Goal: Task Accomplishment & Management: Use online tool/utility

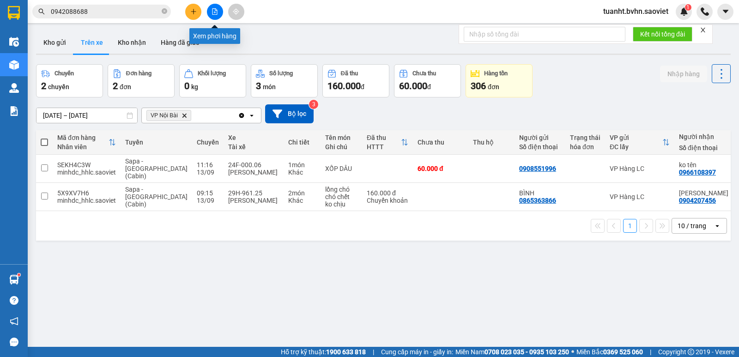
click at [216, 15] on button at bounding box center [215, 12] width 16 height 16
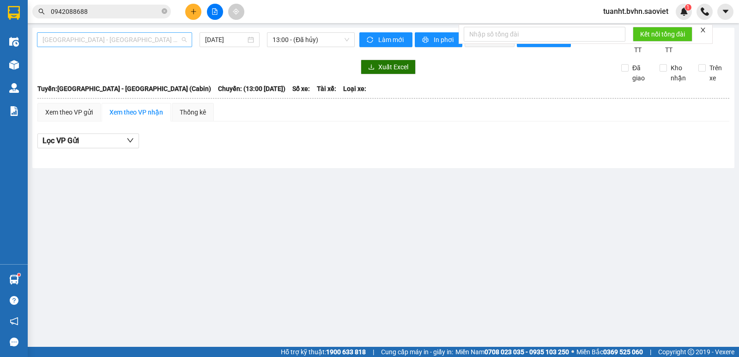
click at [134, 45] on span "[GEOGRAPHIC_DATA] - [GEOGRAPHIC_DATA] (Cabin)" at bounding box center [115, 40] width 144 height 14
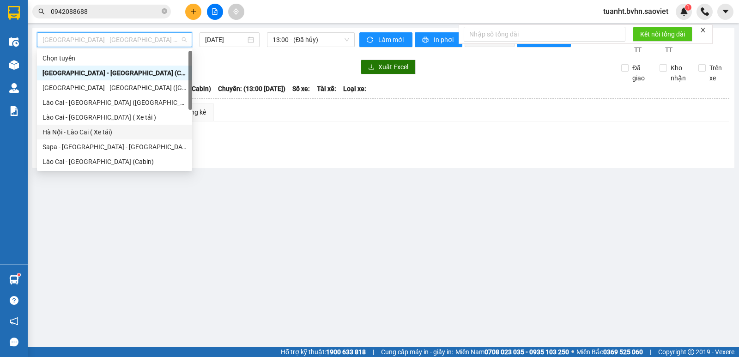
scroll to position [74, 0]
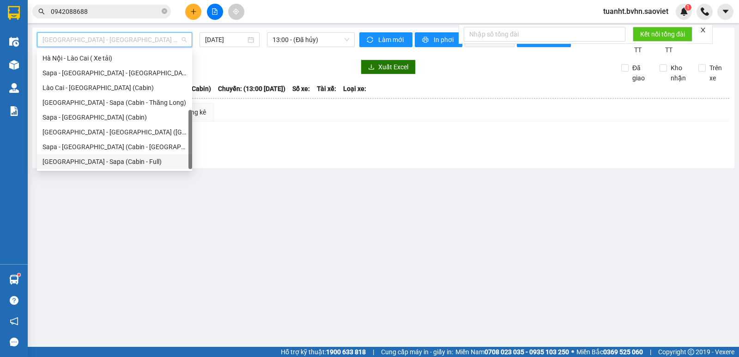
click at [121, 162] on div "[GEOGRAPHIC_DATA] - Sapa (Cabin - Full)" at bounding box center [115, 162] width 144 height 10
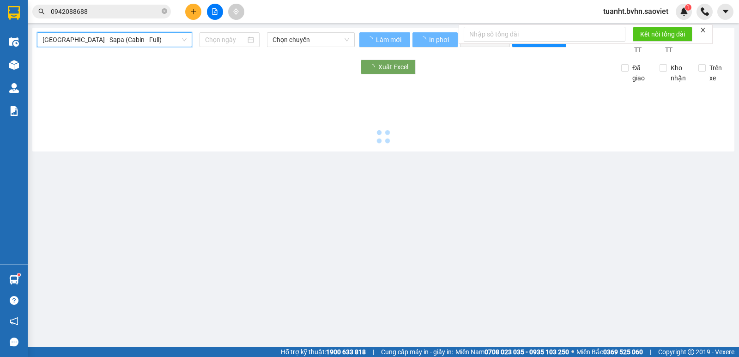
type input "[DATE]"
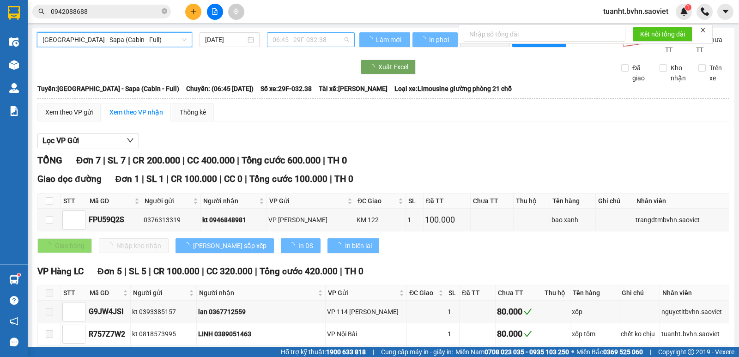
click at [298, 41] on span "06:45 - 29F-032.38" at bounding box center [311, 40] width 76 height 14
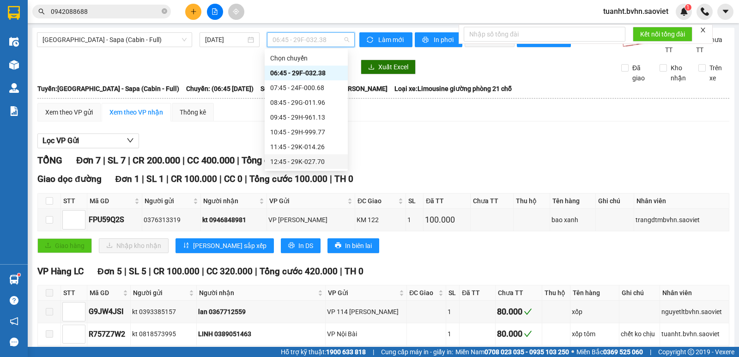
click at [316, 164] on div "12:45 - 29K-027.70" at bounding box center [306, 162] width 72 height 10
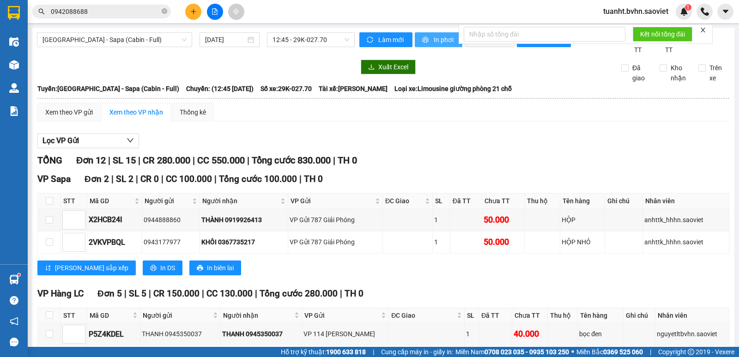
click at [442, 36] on span "In phơi" at bounding box center [444, 40] width 21 height 10
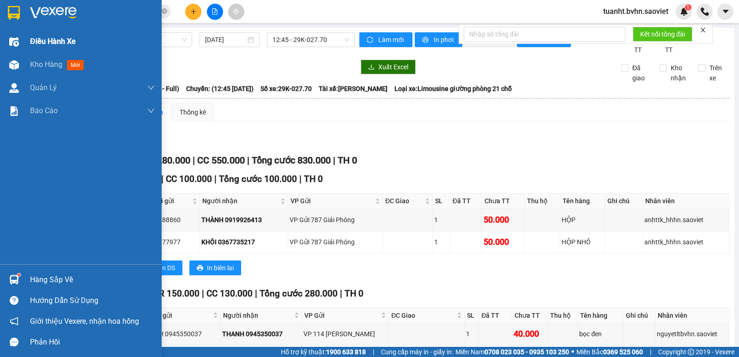
drag, startPoint x: 10, startPoint y: 66, endPoint x: 97, endPoint y: 35, distance: 92.7
click at [10, 66] on img at bounding box center [14, 65] width 10 height 10
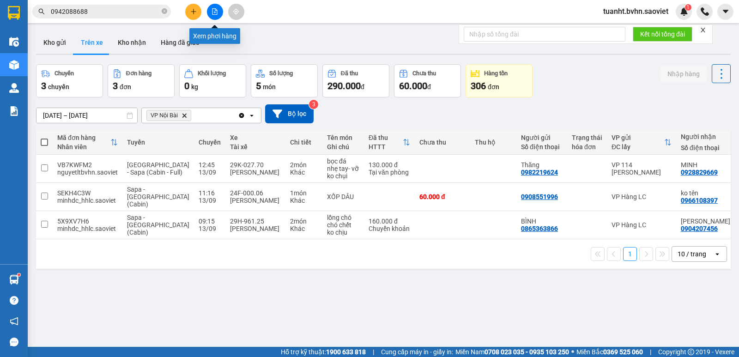
click at [219, 14] on button at bounding box center [215, 12] width 16 height 16
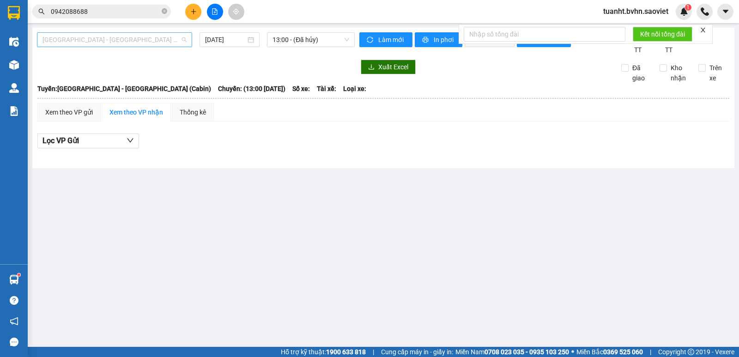
click at [166, 41] on span "[GEOGRAPHIC_DATA] - [GEOGRAPHIC_DATA] (Cabin)" at bounding box center [115, 40] width 144 height 14
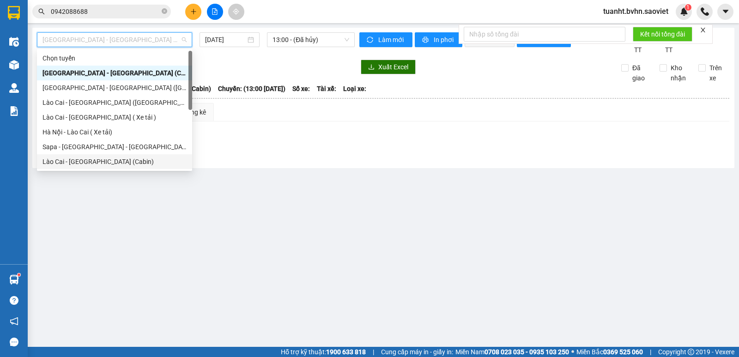
scroll to position [74, 0]
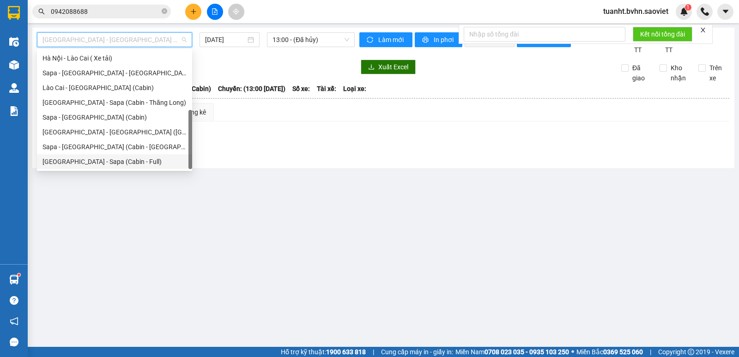
click at [134, 158] on div "[GEOGRAPHIC_DATA] - Sapa (Cabin - Full)" at bounding box center [115, 162] width 144 height 10
type input "[DATE]"
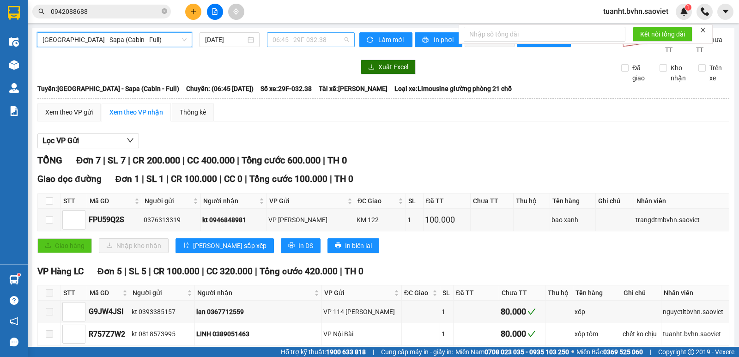
click at [298, 41] on span "06:45 - 29F-032.38" at bounding box center [311, 40] width 76 height 14
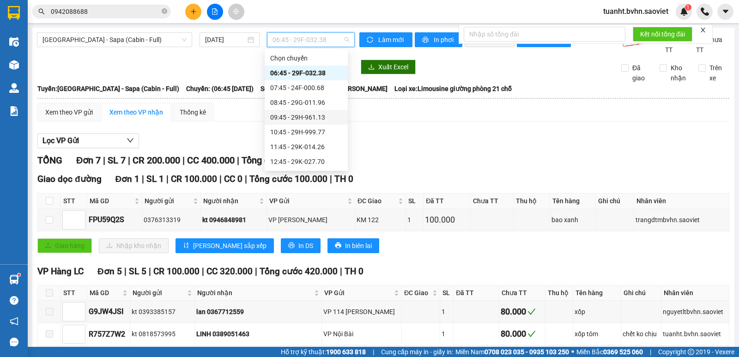
scroll to position [92, 0]
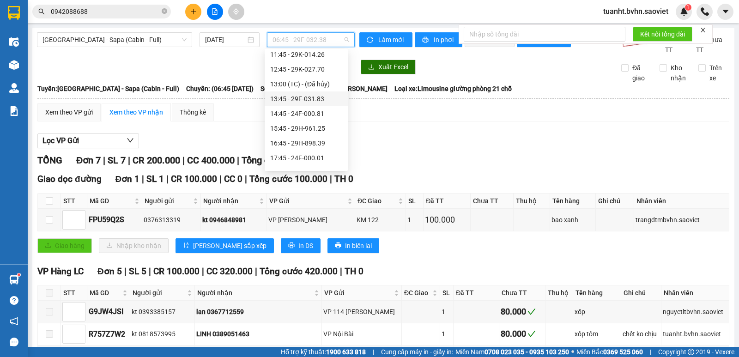
click at [316, 101] on div "13:45 - 29F-031.83" at bounding box center [306, 99] width 72 height 10
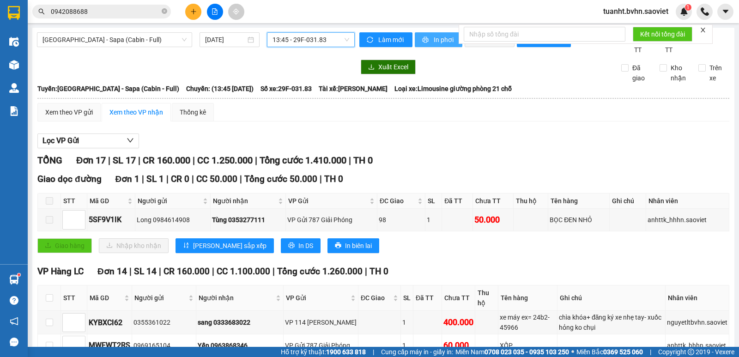
click at [434, 37] on span "In phơi" at bounding box center [444, 40] width 21 height 10
click at [152, 43] on span "[GEOGRAPHIC_DATA] - Sapa (Cabin - Full)" at bounding box center [115, 40] width 144 height 14
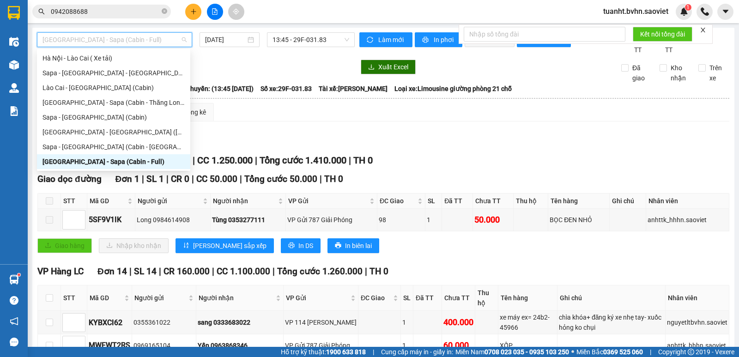
click at [149, 160] on div "[GEOGRAPHIC_DATA] - Sapa (Cabin - Full)" at bounding box center [114, 162] width 142 height 10
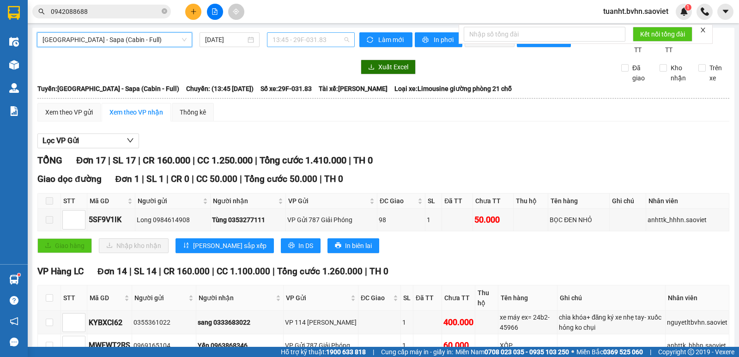
click at [313, 40] on span "13:45 - 29F-031.83" at bounding box center [311, 40] width 76 height 14
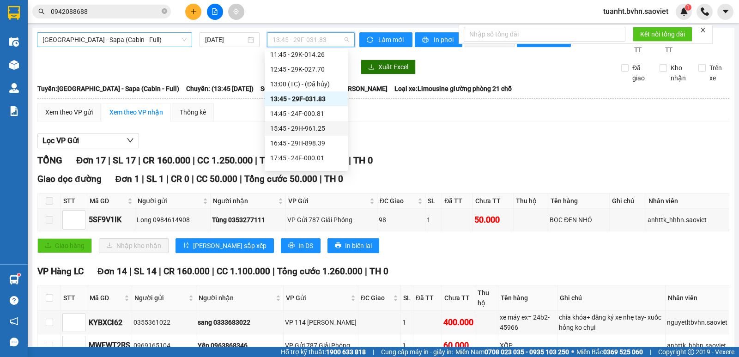
click at [153, 40] on span "[GEOGRAPHIC_DATA] - Sapa (Cabin - Full)" at bounding box center [115, 40] width 144 height 14
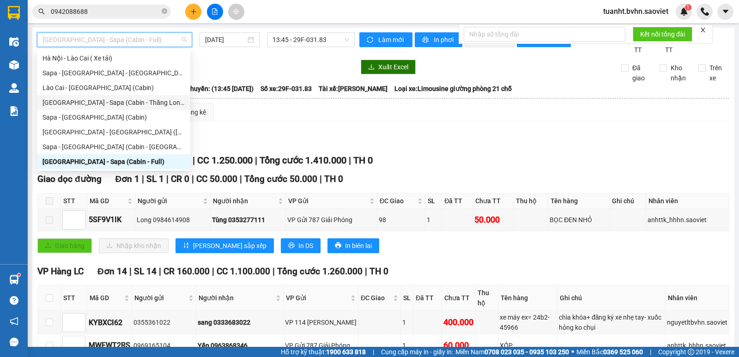
click at [130, 103] on div "[GEOGRAPHIC_DATA] - Sapa (Cabin - Thăng Long)" at bounding box center [114, 102] width 142 height 10
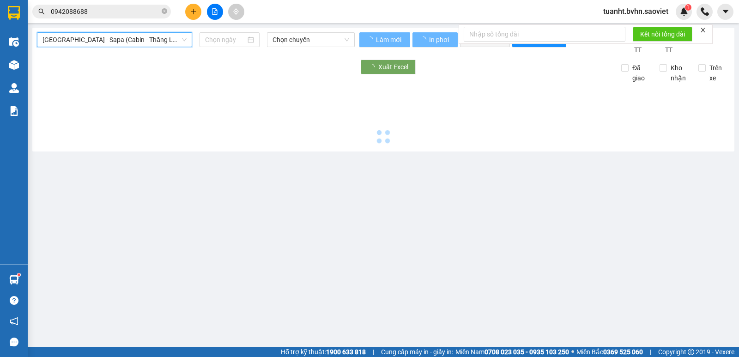
type input "[DATE]"
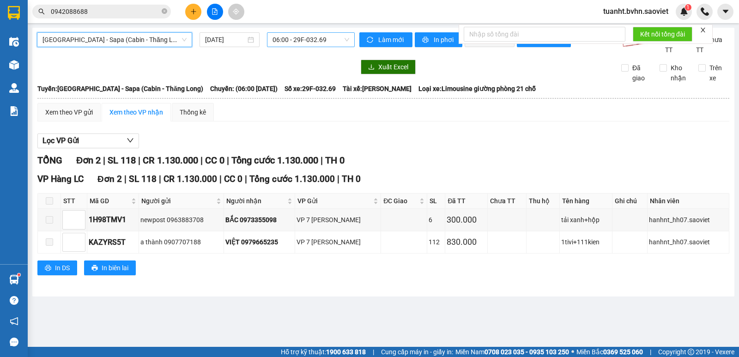
scroll to position [15, 0]
click at [303, 37] on span "06:00 - 29F-032.69" at bounding box center [311, 40] width 76 height 14
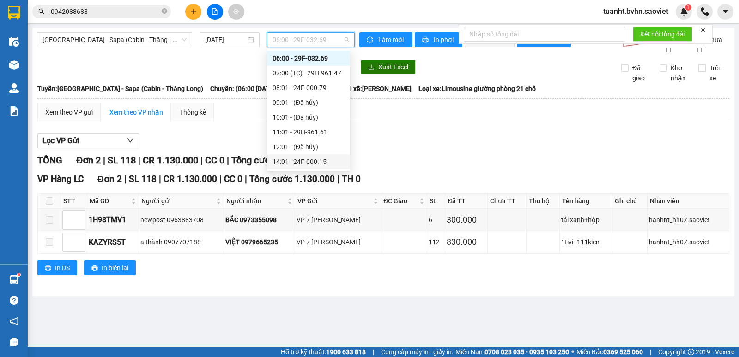
click at [320, 160] on div "14:01 - 24F-000.15" at bounding box center [309, 162] width 72 height 10
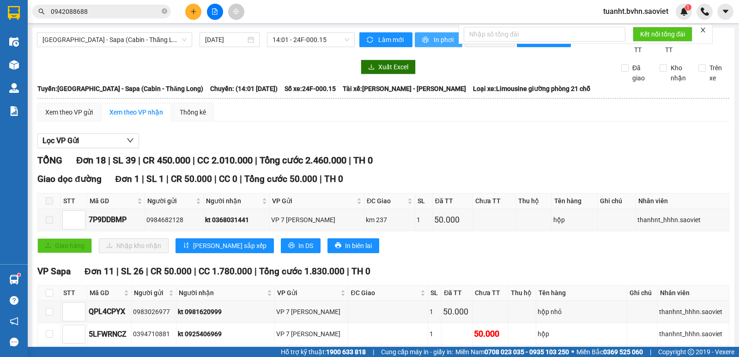
click at [435, 43] on span "In phơi" at bounding box center [444, 40] width 21 height 10
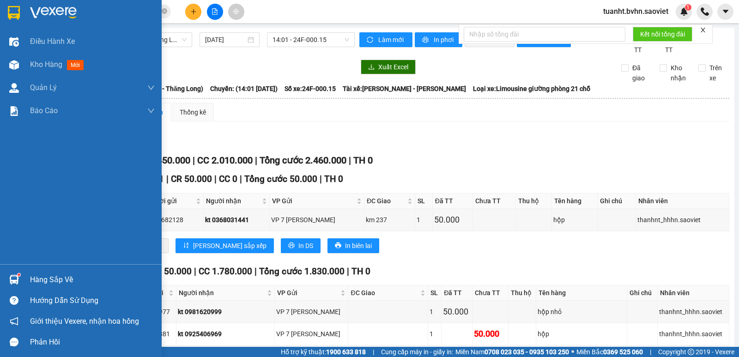
drag, startPoint x: 10, startPoint y: 65, endPoint x: 204, endPoint y: 0, distance: 204.1
click at [10, 65] on img at bounding box center [14, 65] width 10 height 10
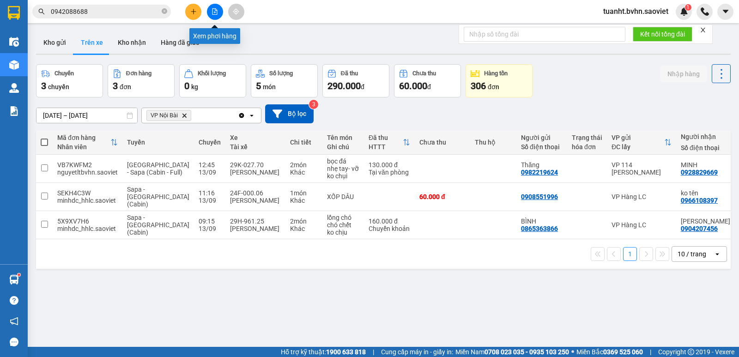
click at [213, 16] on button at bounding box center [215, 12] width 16 height 16
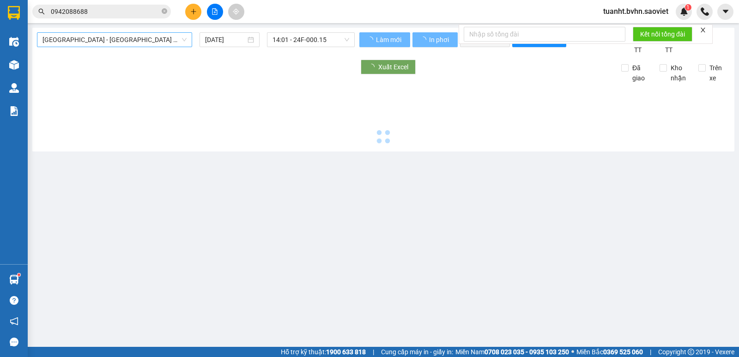
click at [123, 44] on span "[GEOGRAPHIC_DATA] - [GEOGRAPHIC_DATA] (Cabin)" at bounding box center [115, 40] width 144 height 14
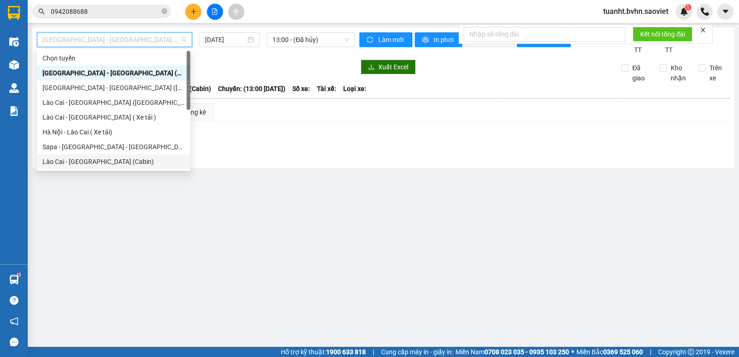
scroll to position [74, 0]
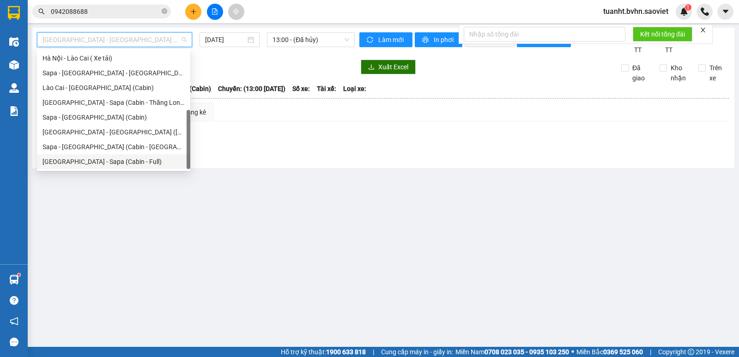
click at [128, 164] on div "[GEOGRAPHIC_DATA] - Sapa (Cabin - Full)" at bounding box center [114, 162] width 142 height 10
type input "[DATE]"
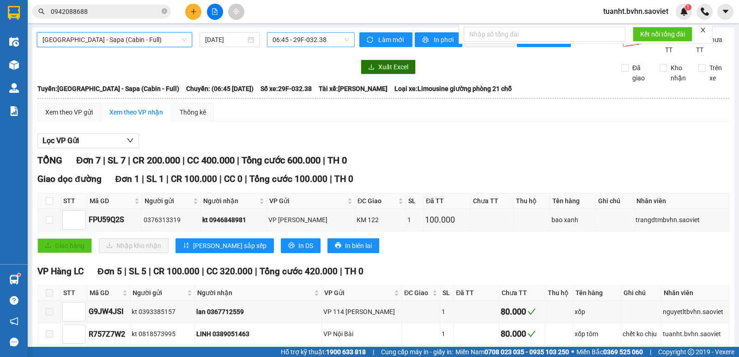
click at [316, 36] on span "06:45 - 29F-032.38" at bounding box center [311, 40] width 76 height 14
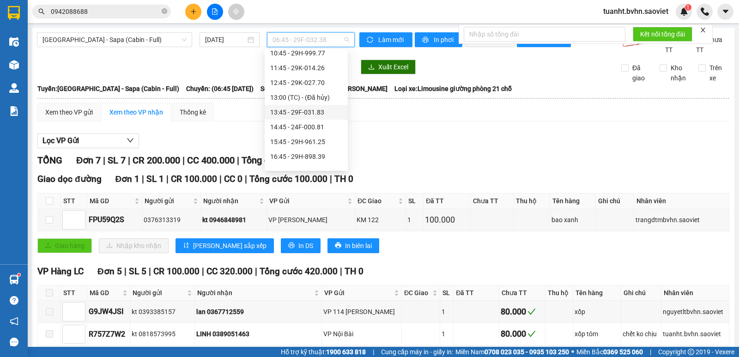
scroll to position [92, 0]
click at [310, 114] on div "14:45 - 24F-000.81" at bounding box center [306, 114] width 72 height 10
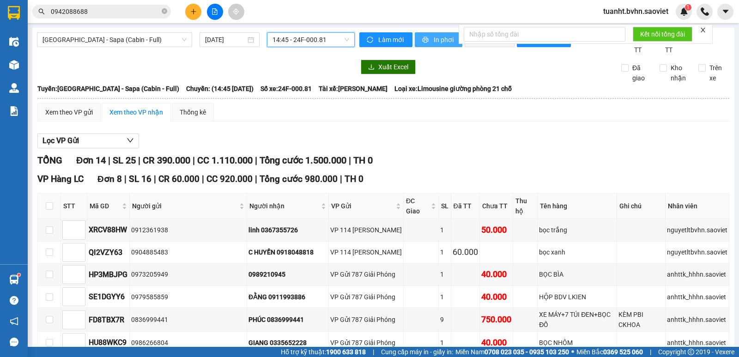
click at [443, 41] on span "In phơi" at bounding box center [444, 40] width 21 height 10
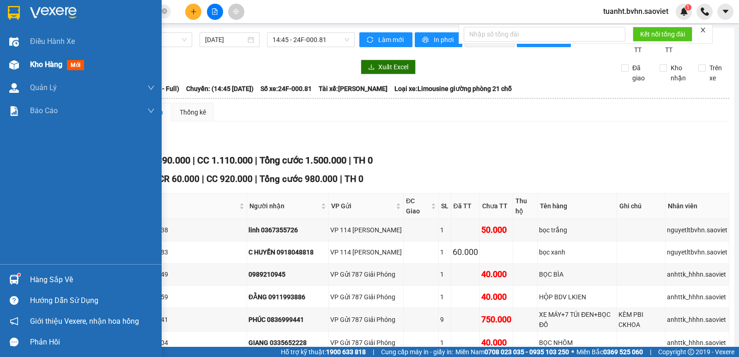
click at [13, 61] on img at bounding box center [14, 65] width 10 height 10
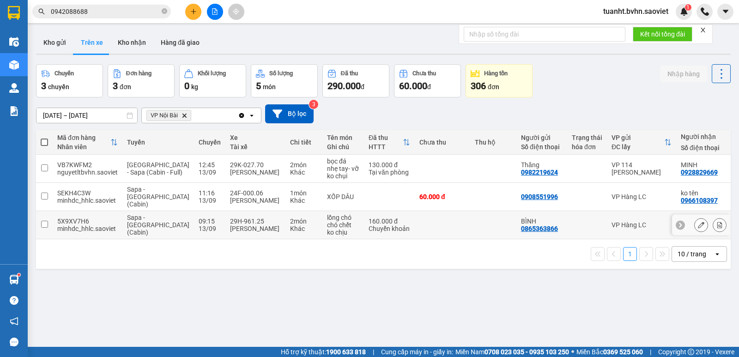
click at [47, 221] on input "checkbox" at bounding box center [44, 224] width 7 height 7
checkbox input "true"
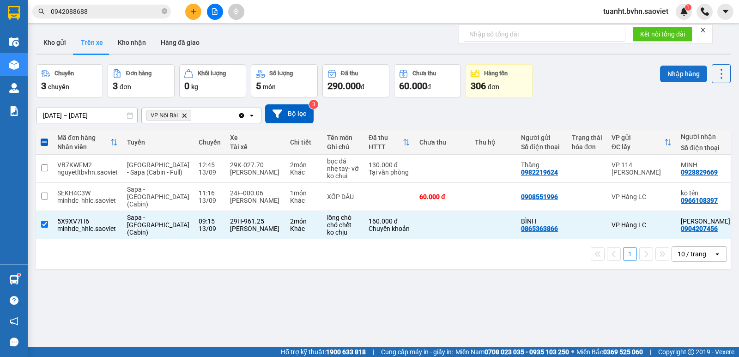
click at [682, 70] on button "Nhập hàng" at bounding box center [683, 74] width 47 height 17
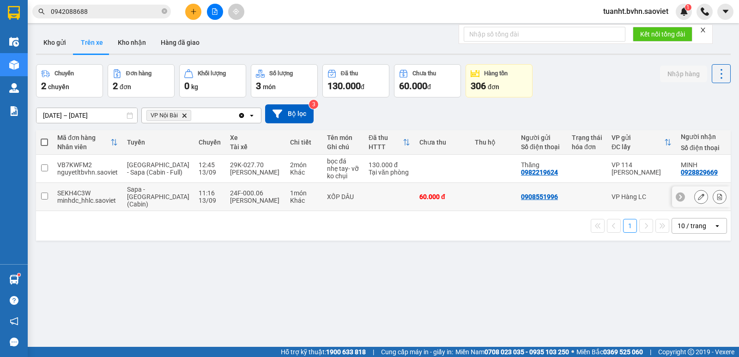
click at [43, 193] on input "checkbox" at bounding box center [44, 196] width 7 height 7
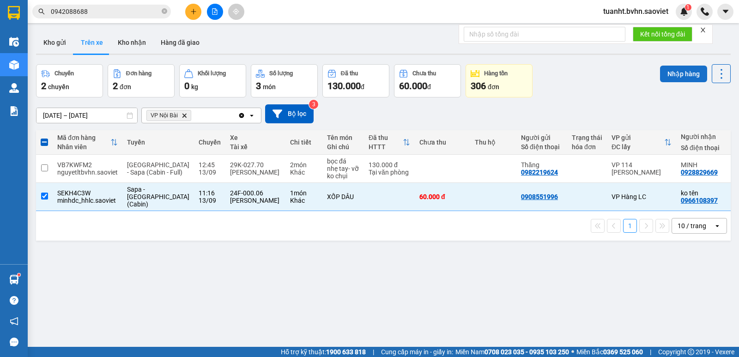
click at [682, 75] on button "Nhập hàng" at bounding box center [683, 74] width 47 height 17
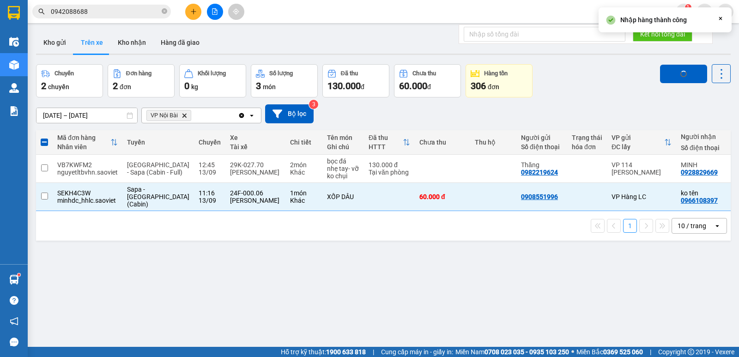
checkbox input "false"
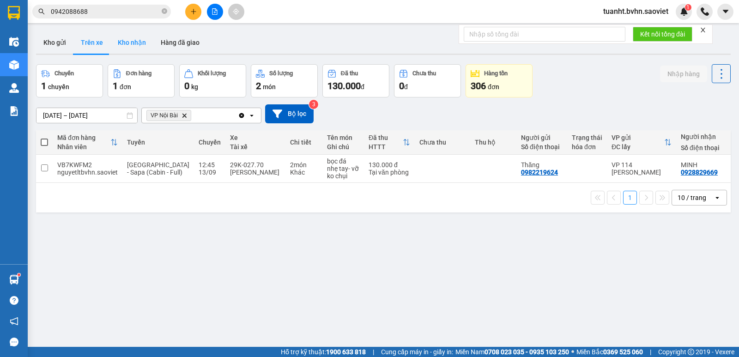
click at [130, 42] on button "Kho nhận" at bounding box center [131, 42] width 43 height 22
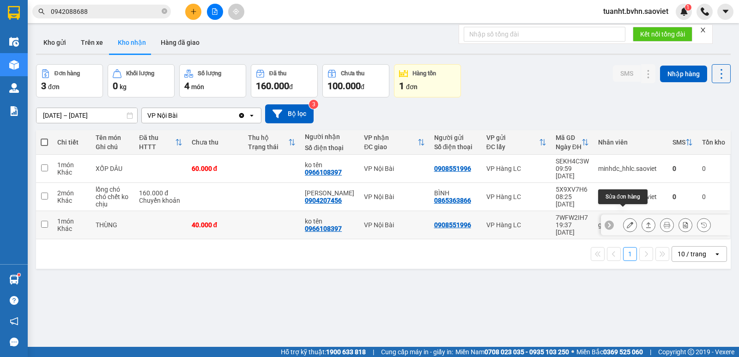
click at [627, 222] on icon at bounding box center [630, 225] width 6 height 6
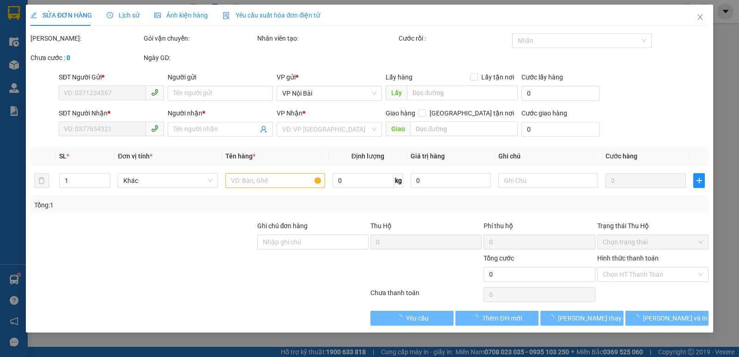
type input "0908551996"
type input "0966108397"
type input "ko tên"
type input "40.000"
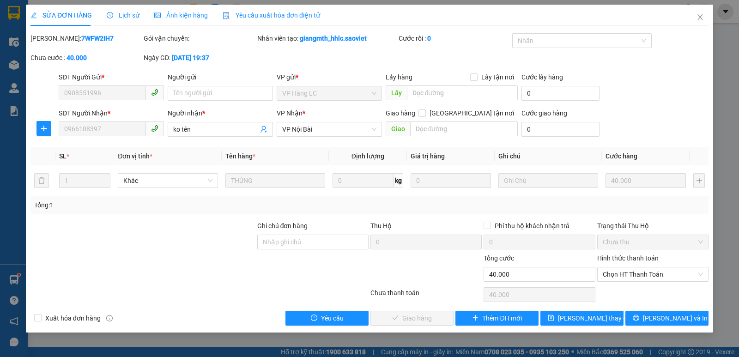
click at [628, 256] on label "Hình thức thanh toán" at bounding box center [627, 258] width 61 height 7
click at [628, 268] on input "Hình thức thanh toán" at bounding box center [650, 275] width 94 height 14
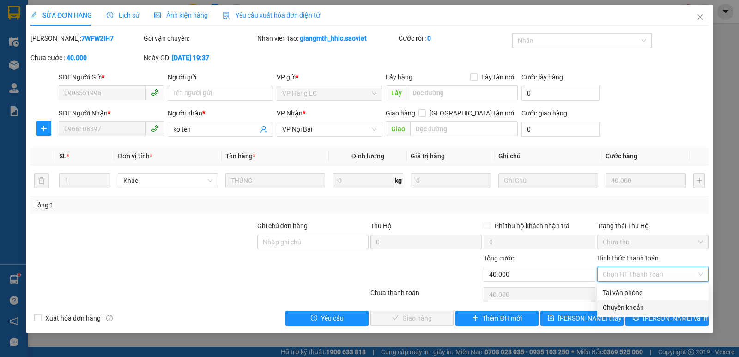
click at [625, 304] on div "Chuyển khoản" at bounding box center [653, 308] width 100 height 10
type input "0"
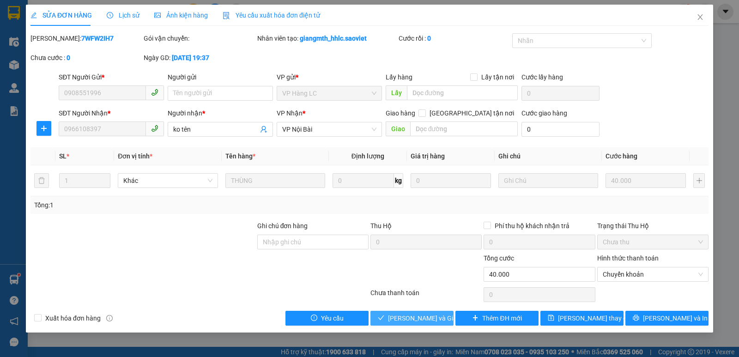
click at [400, 317] on span "[PERSON_NAME] và Giao hàng" at bounding box center [432, 318] width 89 height 10
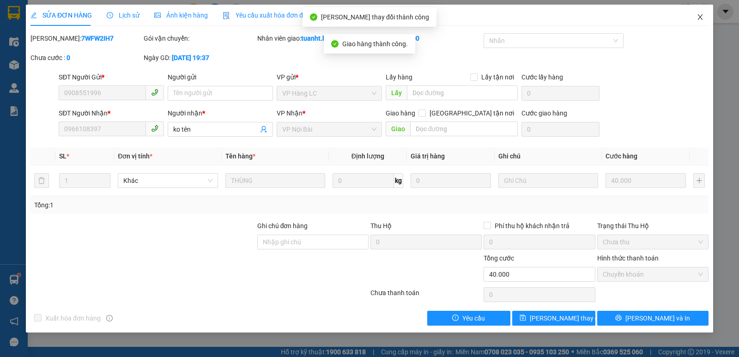
click at [700, 16] on icon "close" at bounding box center [700, 16] width 7 height 7
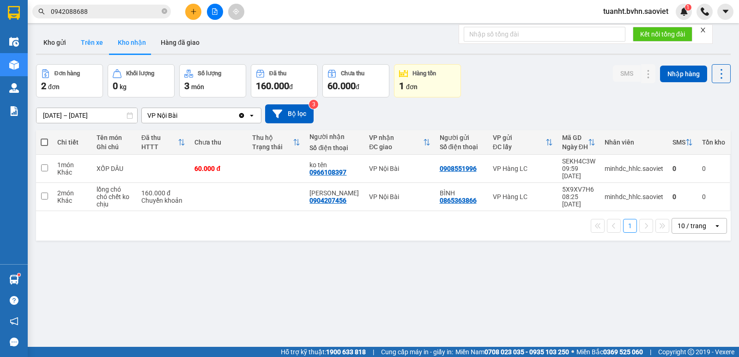
click at [85, 42] on button "Trên xe" at bounding box center [91, 42] width 37 height 22
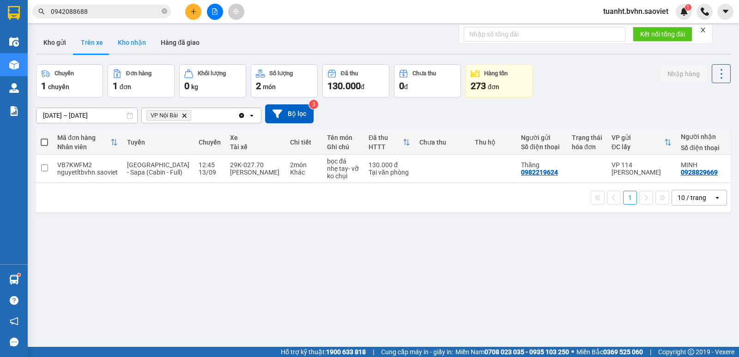
click at [128, 43] on button "Kho nhận" at bounding box center [131, 42] width 43 height 22
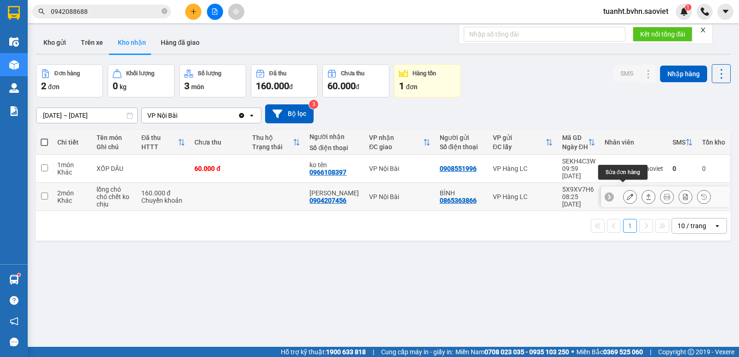
click at [627, 194] on icon at bounding box center [630, 197] width 6 height 6
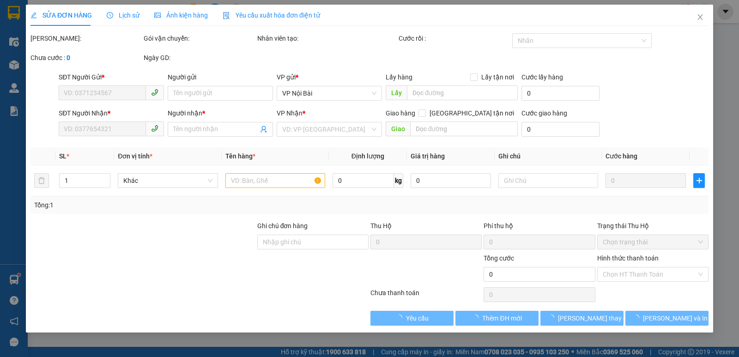
type input "0865363866"
type input "BÌNH"
type input "0904207456"
type input "[PERSON_NAME]"
type input "160.000"
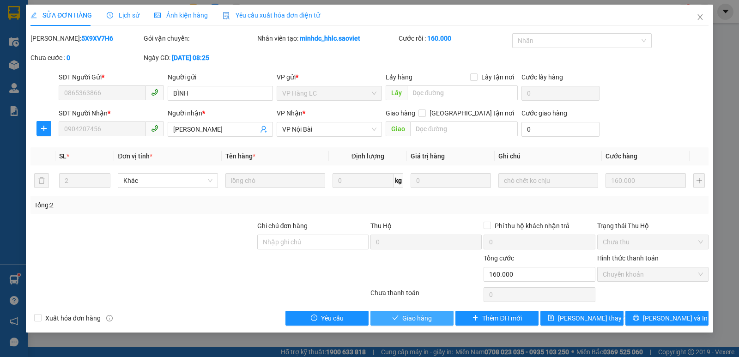
click at [418, 318] on span "Giao hàng" at bounding box center [417, 318] width 30 height 10
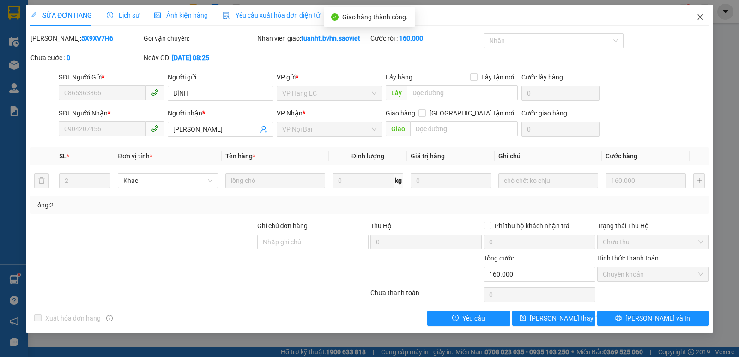
click at [699, 17] on icon "close" at bounding box center [700, 16] width 7 height 7
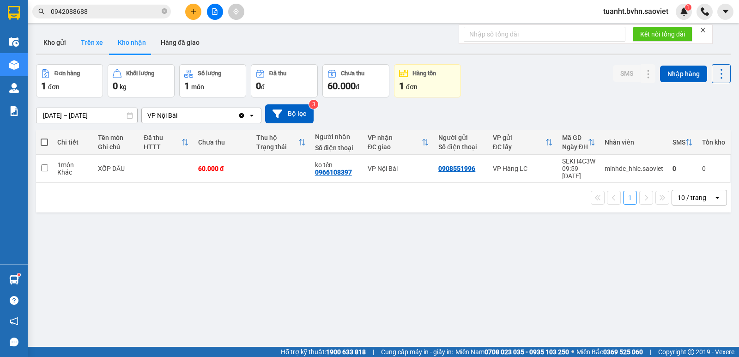
click at [94, 41] on button "Trên xe" at bounding box center [91, 42] width 37 height 22
